Goal: Task Accomplishment & Management: Manage account settings

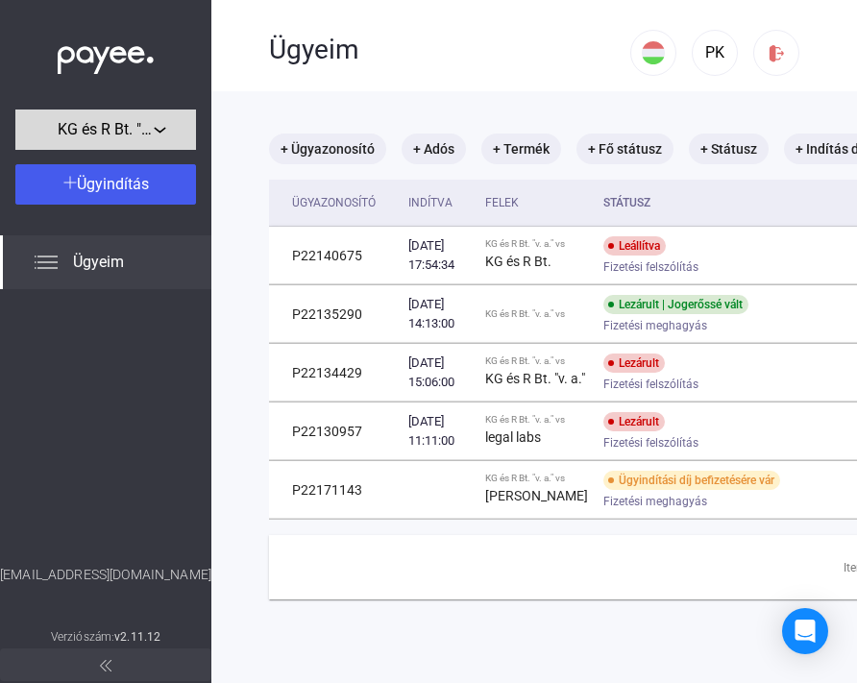
click at [130, 141] on span "KG és R Bt. "v. a."" at bounding box center [106, 129] width 96 height 23
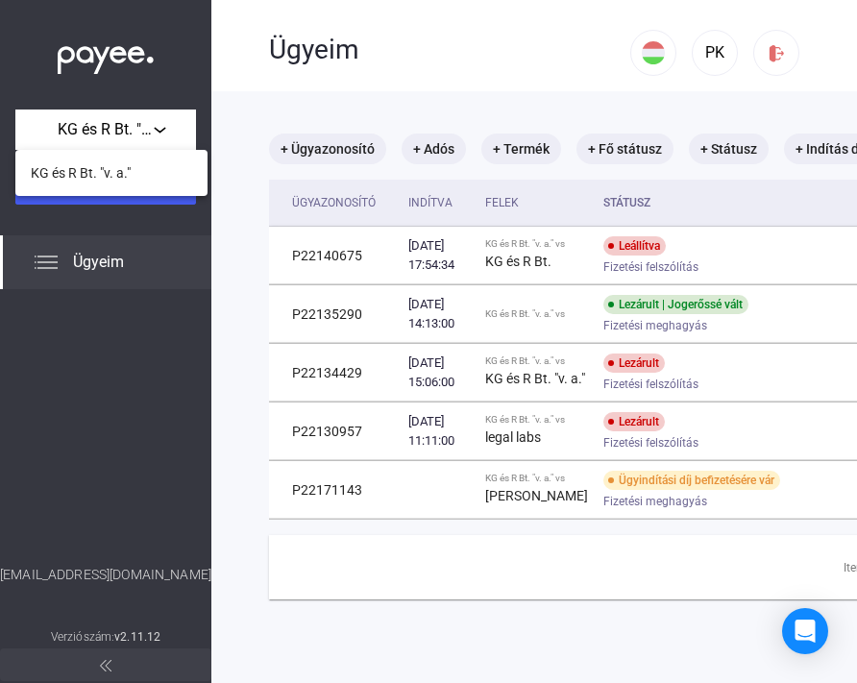
click at [130, 140] on div at bounding box center [428, 341] width 857 height 683
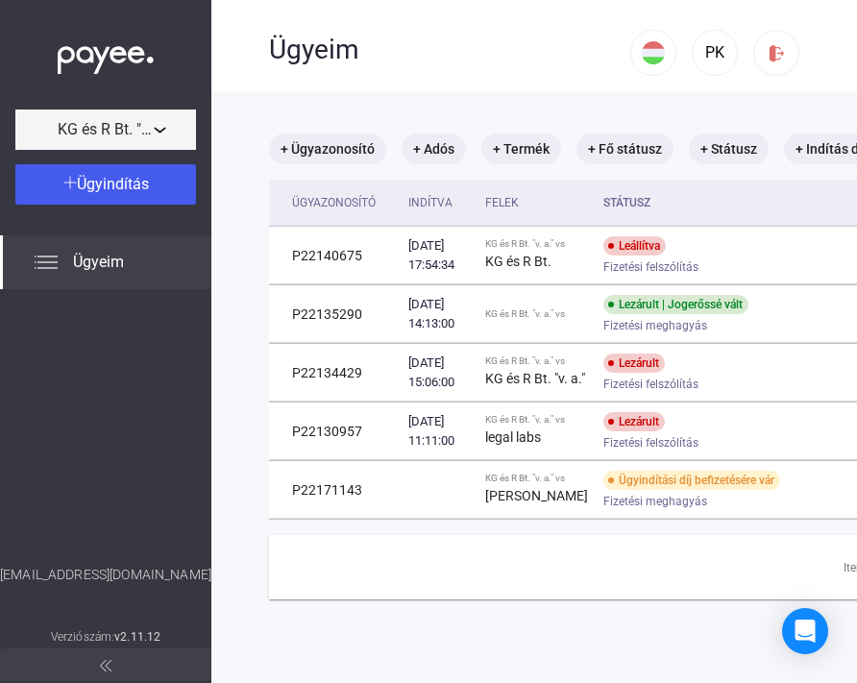
click at [130, 140] on span "KG és R Bt. "v. a."" at bounding box center [106, 129] width 96 height 23
click at [130, 139] on span "KG és R Bt. "v. a."" at bounding box center [106, 129] width 96 height 23
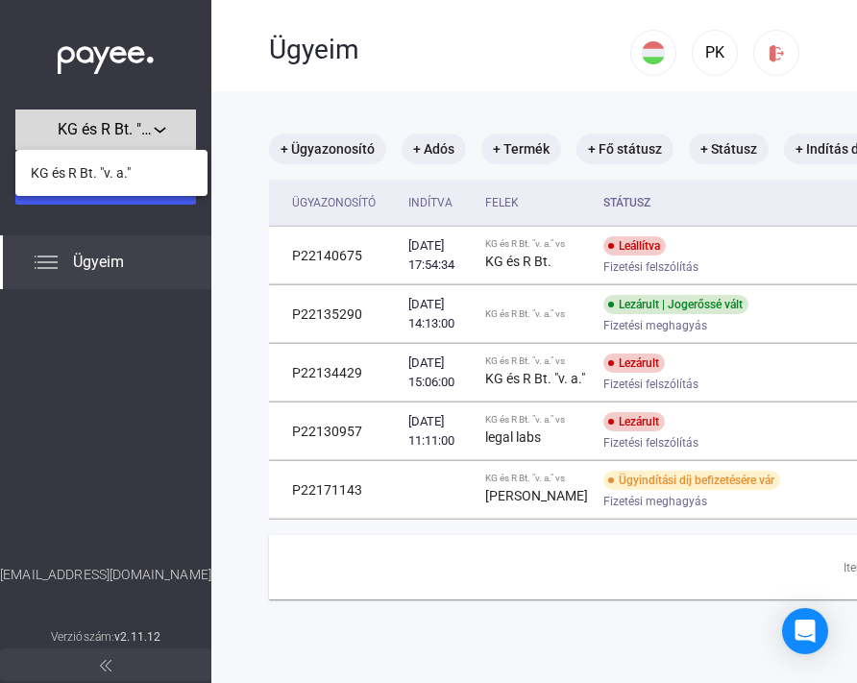
click at [130, 139] on div at bounding box center [428, 341] width 857 height 683
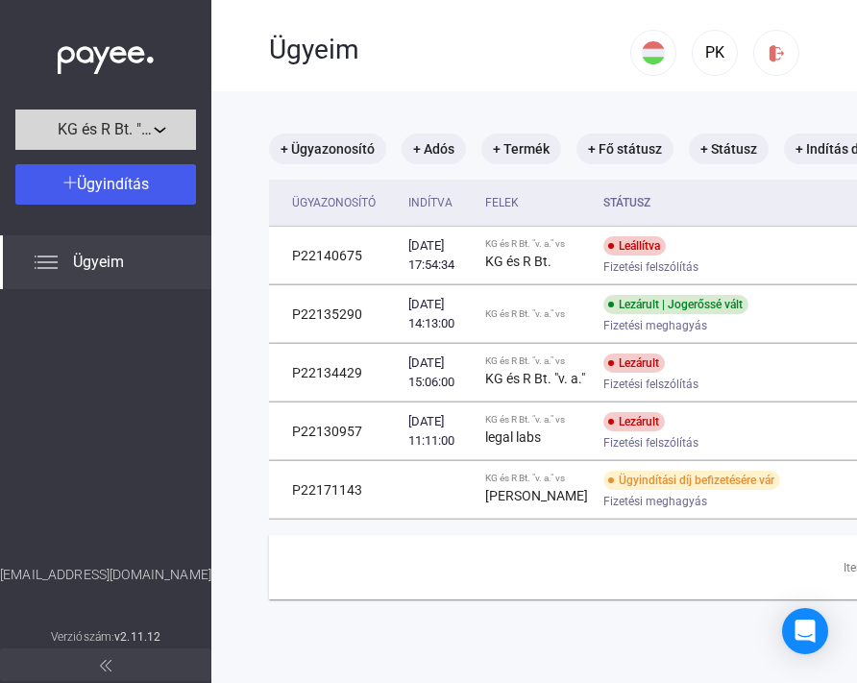
click at [130, 139] on span "KG és R Bt. "v. a."" at bounding box center [106, 129] width 96 height 23
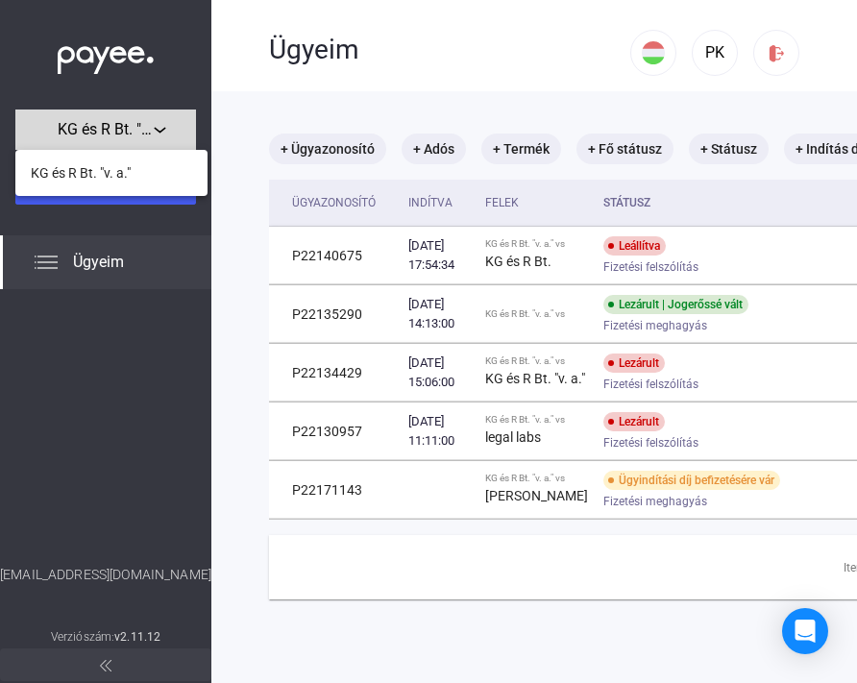
click at [130, 139] on div at bounding box center [428, 341] width 857 height 683
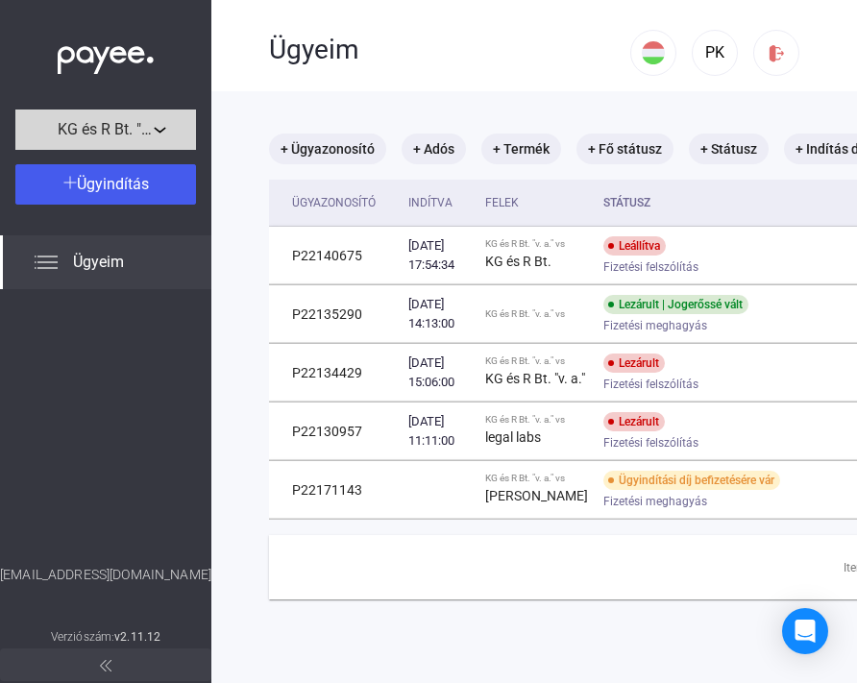
click at [130, 139] on span "KG és R Bt. "v. a."" at bounding box center [106, 129] width 96 height 23
click at [279, 111] on main "+ Ügyazonosító + Adós + Termék + Fő státusz + Státusz + Indítás dátuma Ügyazono…" at bounding box center [764, 432] width 1107 height 683
